Goal: Navigation & Orientation: Find specific page/section

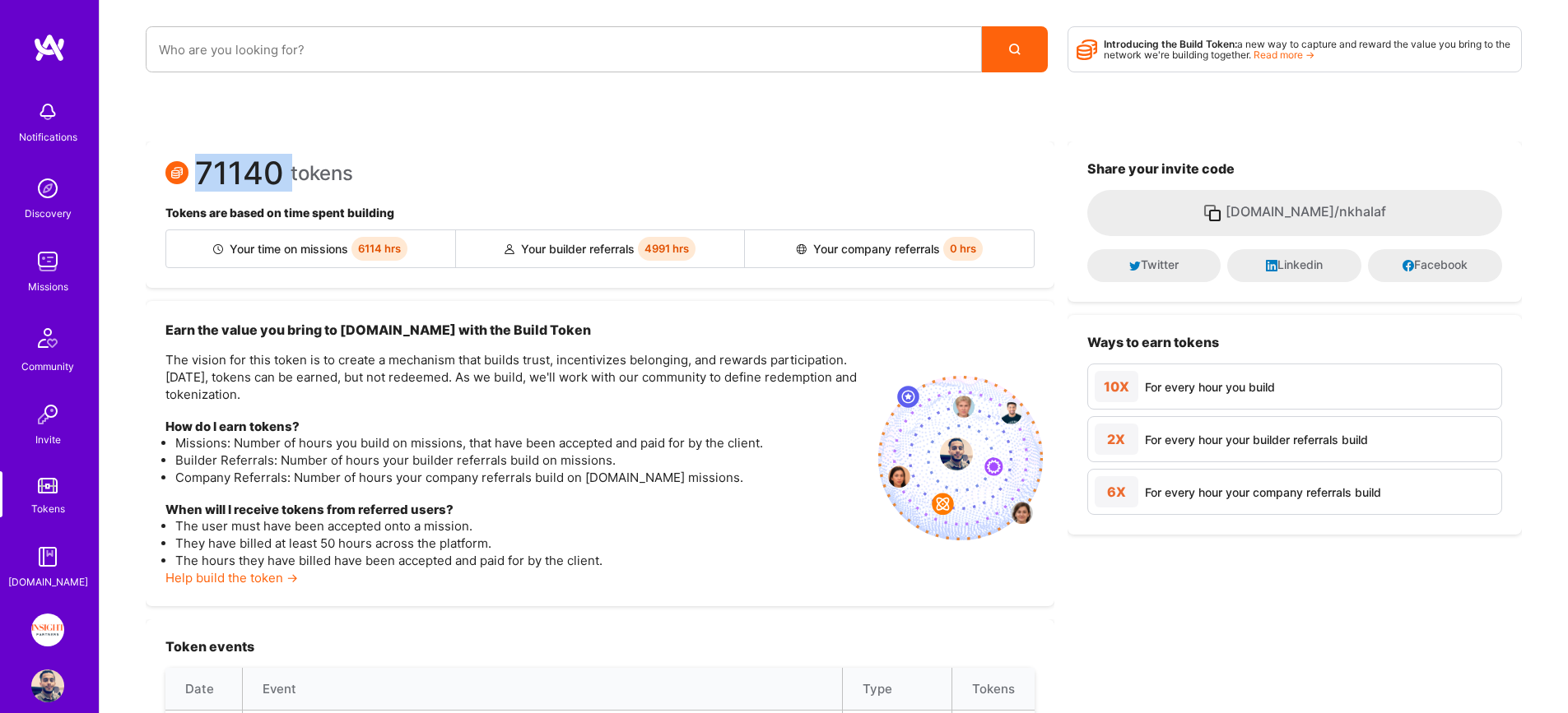
click at [53, 498] on link "Tokens" at bounding box center [48, 494] width 102 height 46
click at [36, 381] on div "Notifications Discovery Missions Community Invite Tokens [DOMAIN_NAME]" at bounding box center [49, 341] width 99 height 498
click at [46, 270] on img at bounding box center [47, 261] width 33 height 33
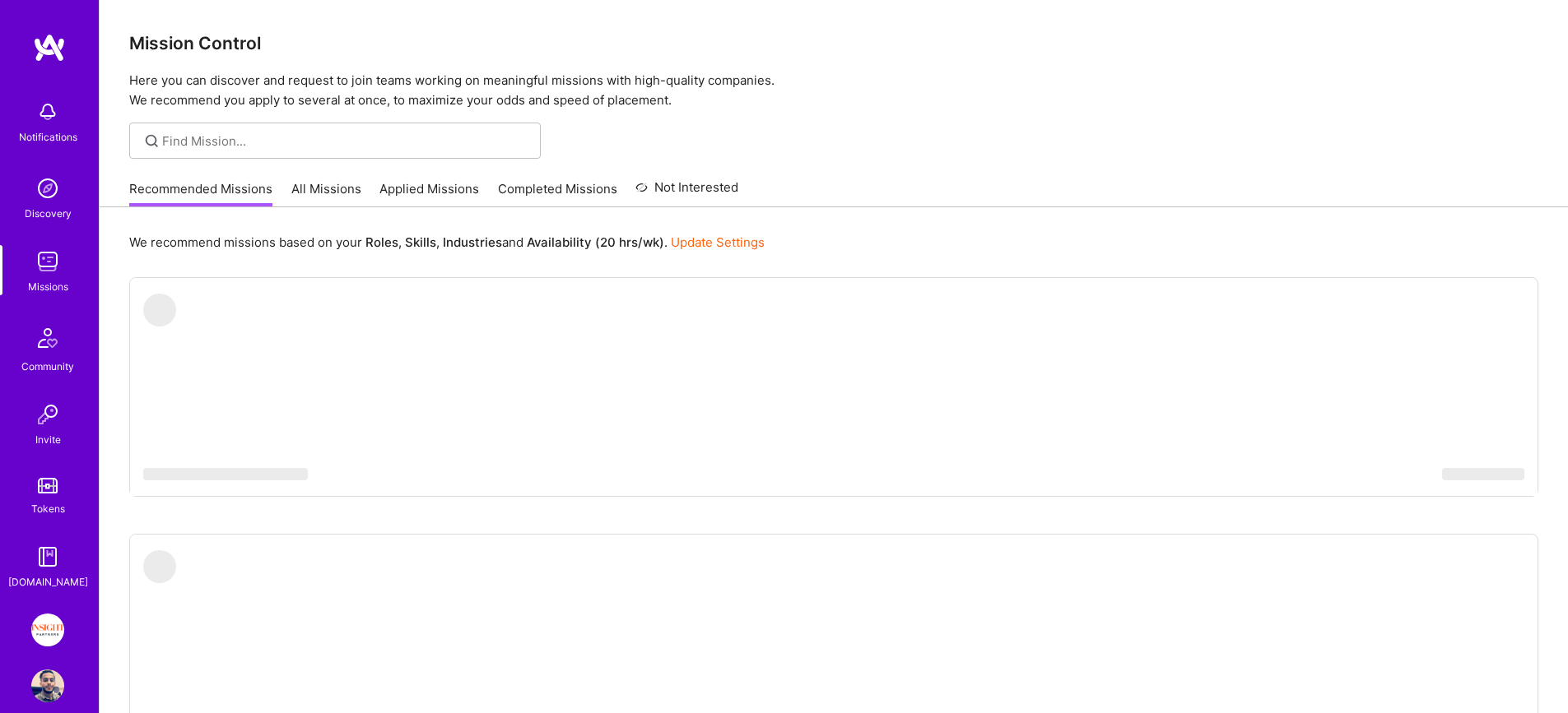
click at [44, 631] on img at bounding box center [47, 630] width 33 height 33
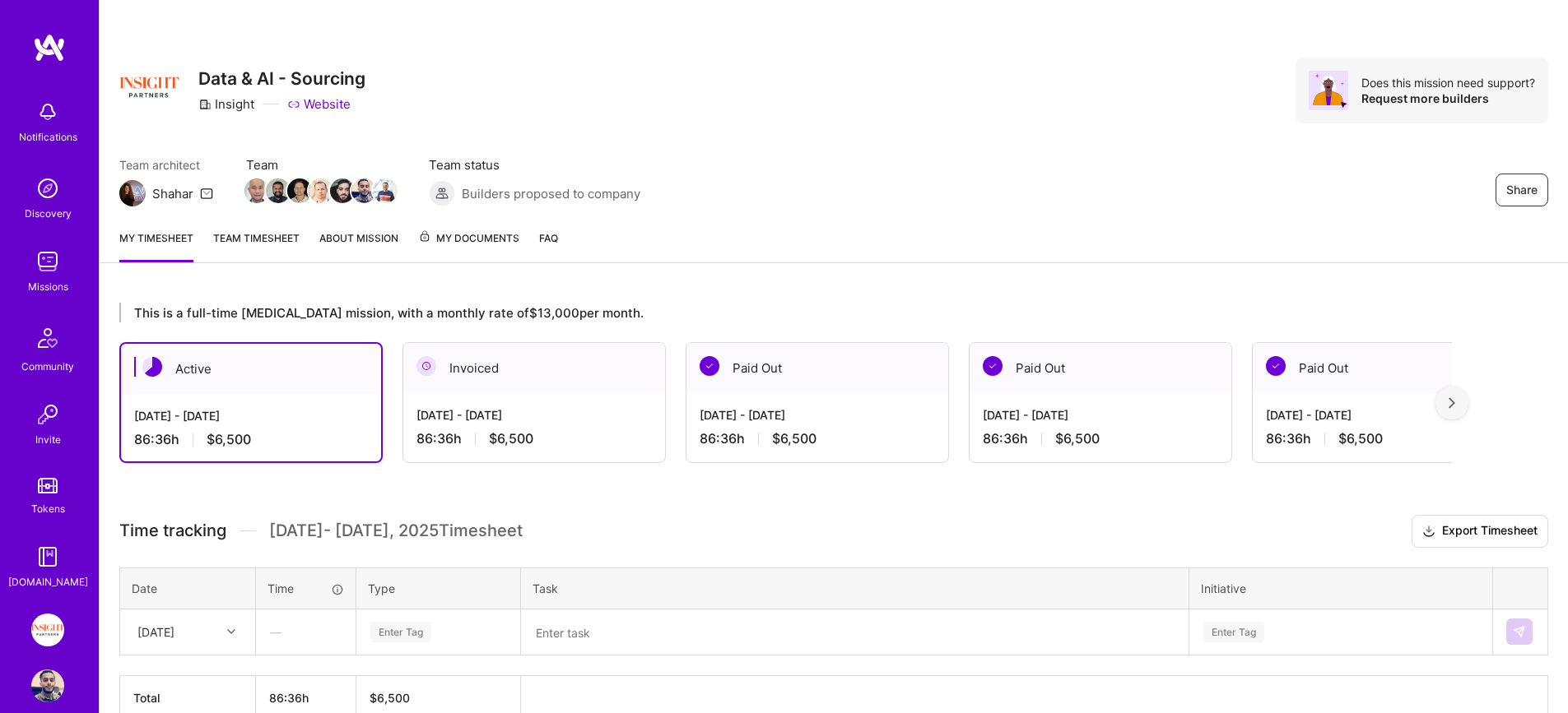
click at [464, 238] on span "My Documents" at bounding box center [468, 239] width 101 height 18
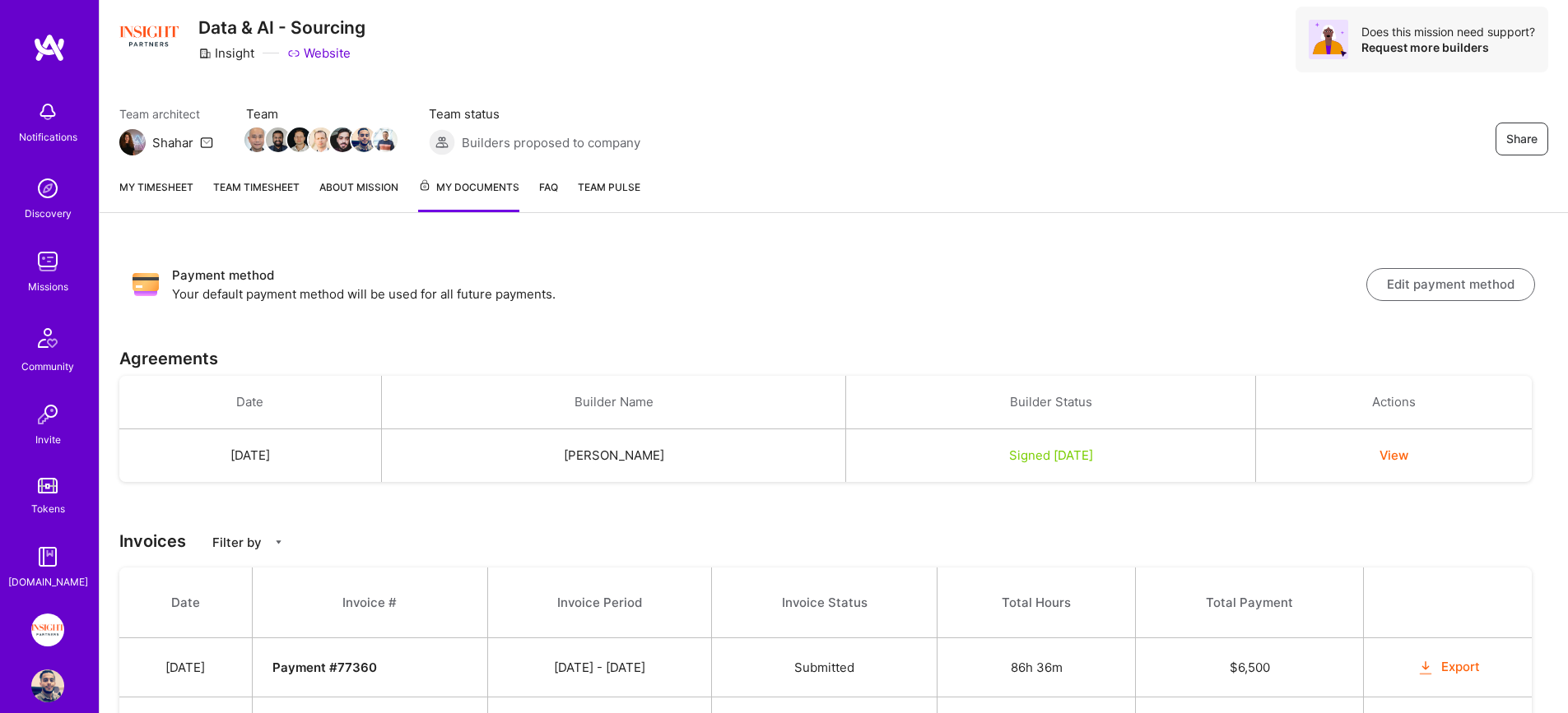
scroll to position [60, 0]
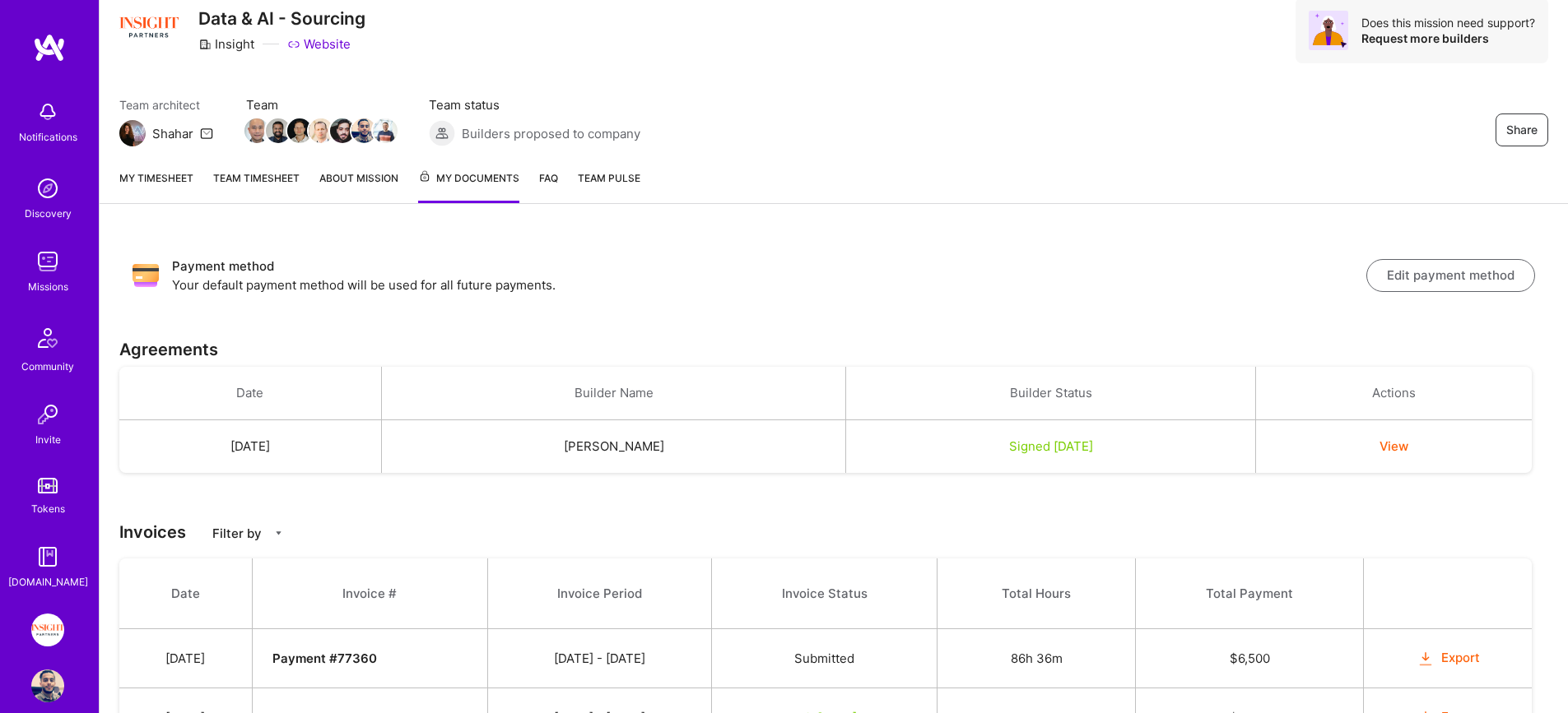
click at [195, 180] on div "My timesheet Team timesheet About Mission My Documents FAQ Team Pulse" at bounding box center [834, 180] width 1469 height 48
click at [179, 180] on link "My timesheet" at bounding box center [156, 186] width 74 height 33
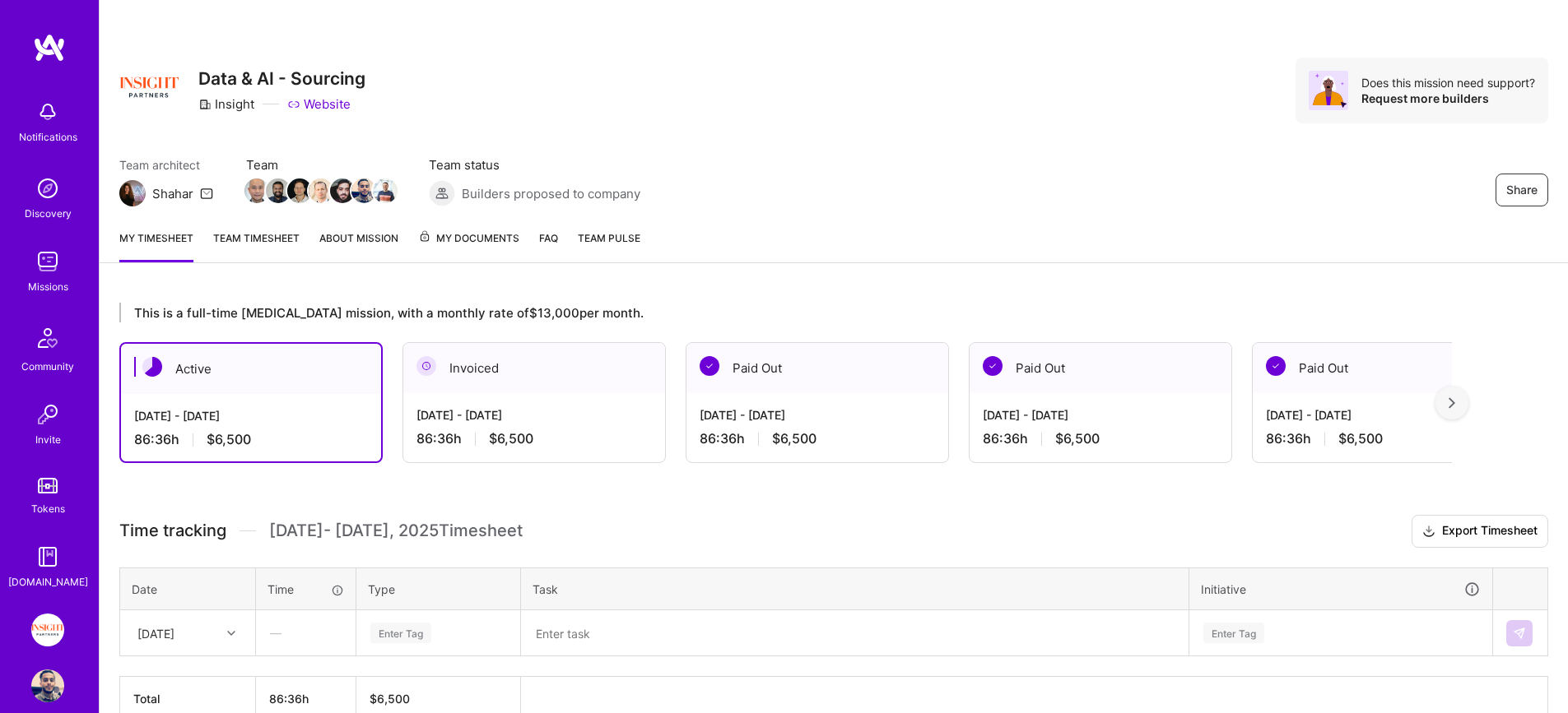
click at [61, 264] on link "Missions" at bounding box center [48, 271] width 102 height 50
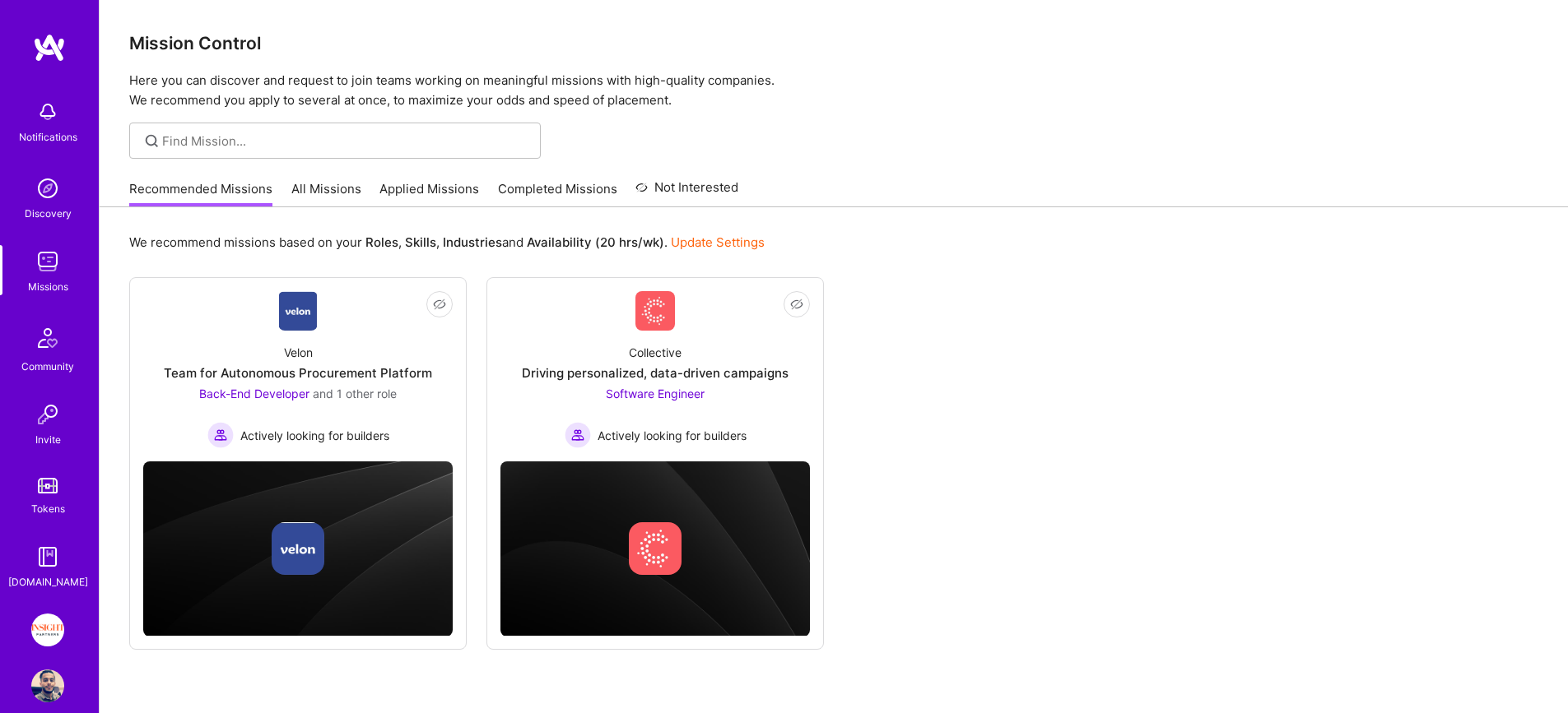
click at [326, 189] on link "All Missions" at bounding box center [327, 194] width 70 height 28
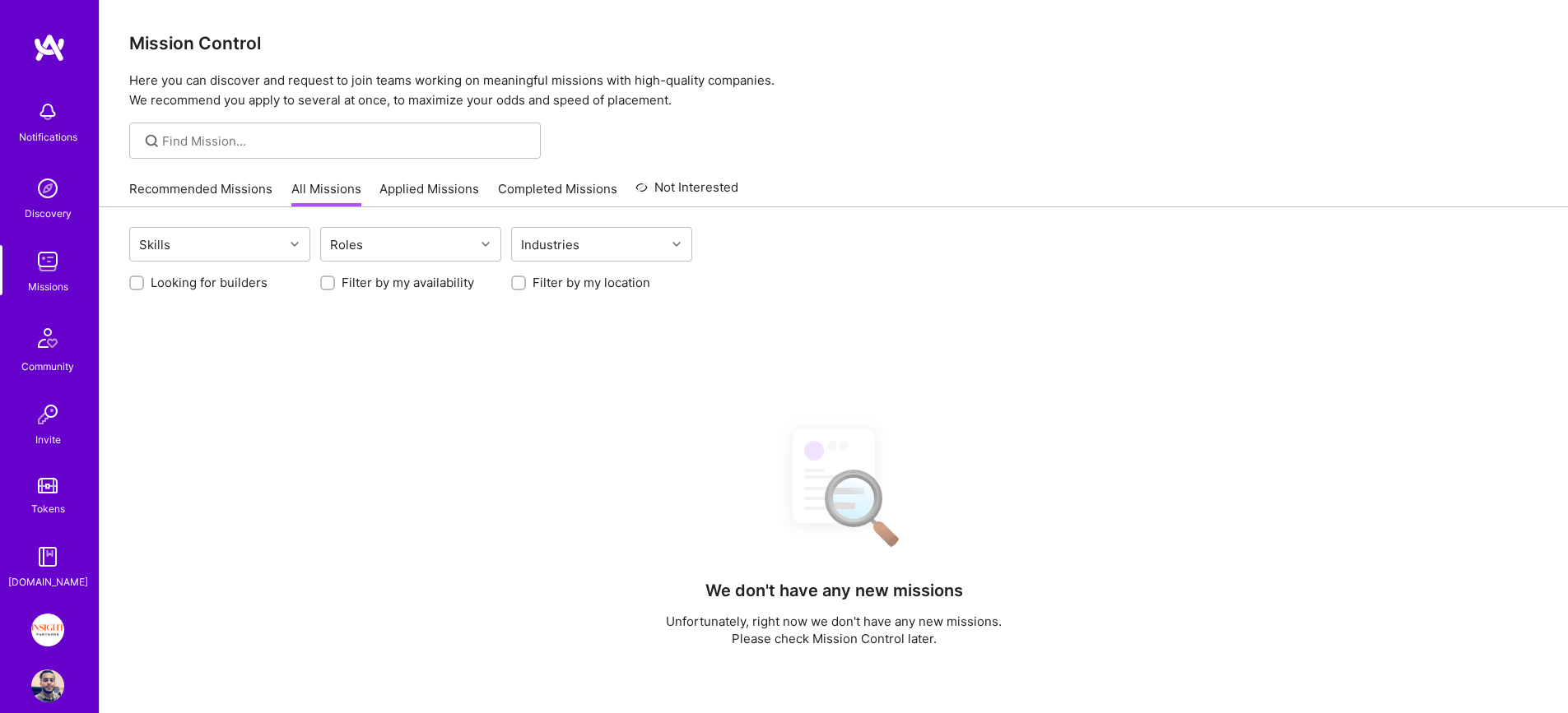
click at [445, 187] on link "Applied Missions" at bounding box center [429, 194] width 99 height 28
